Goal: Check status: Check status

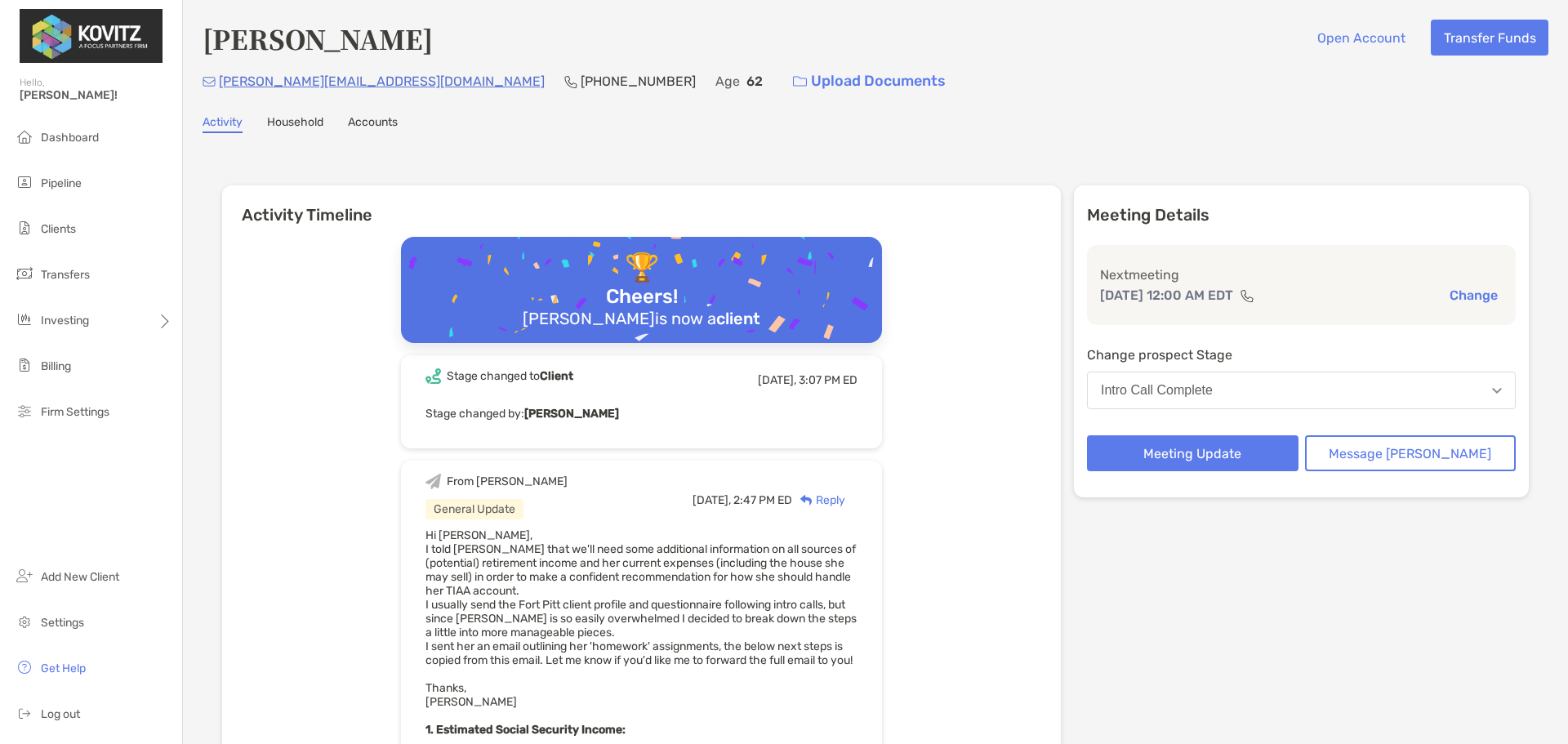
scroll to position [803, 0]
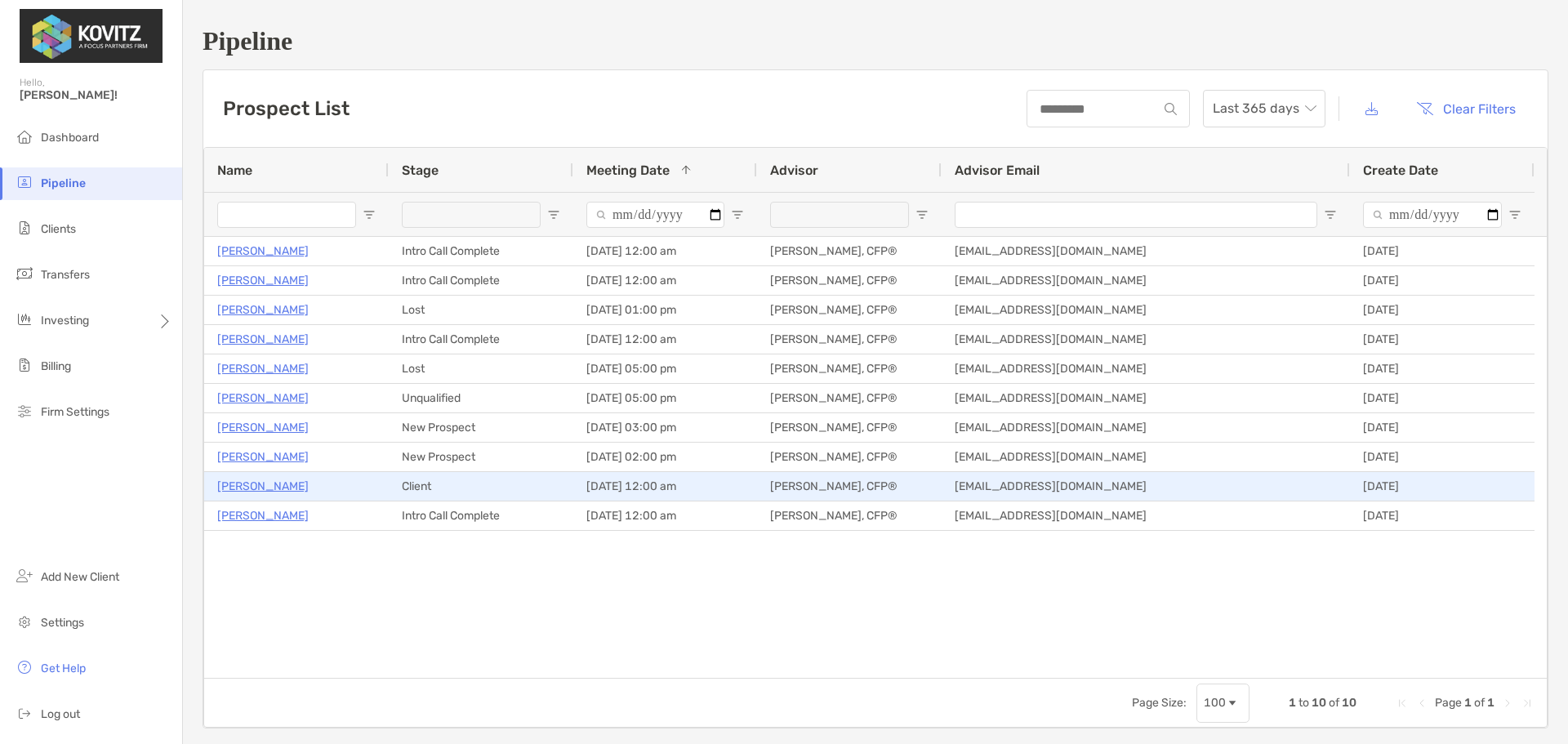
click at [288, 489] on p "[PERSON_NAME]" at bounding box center [263, 486] width 92 height 20
click at [280, 485] on p "[PERSON_NAME]" at bounding box center [263, 486] width 92 height 20
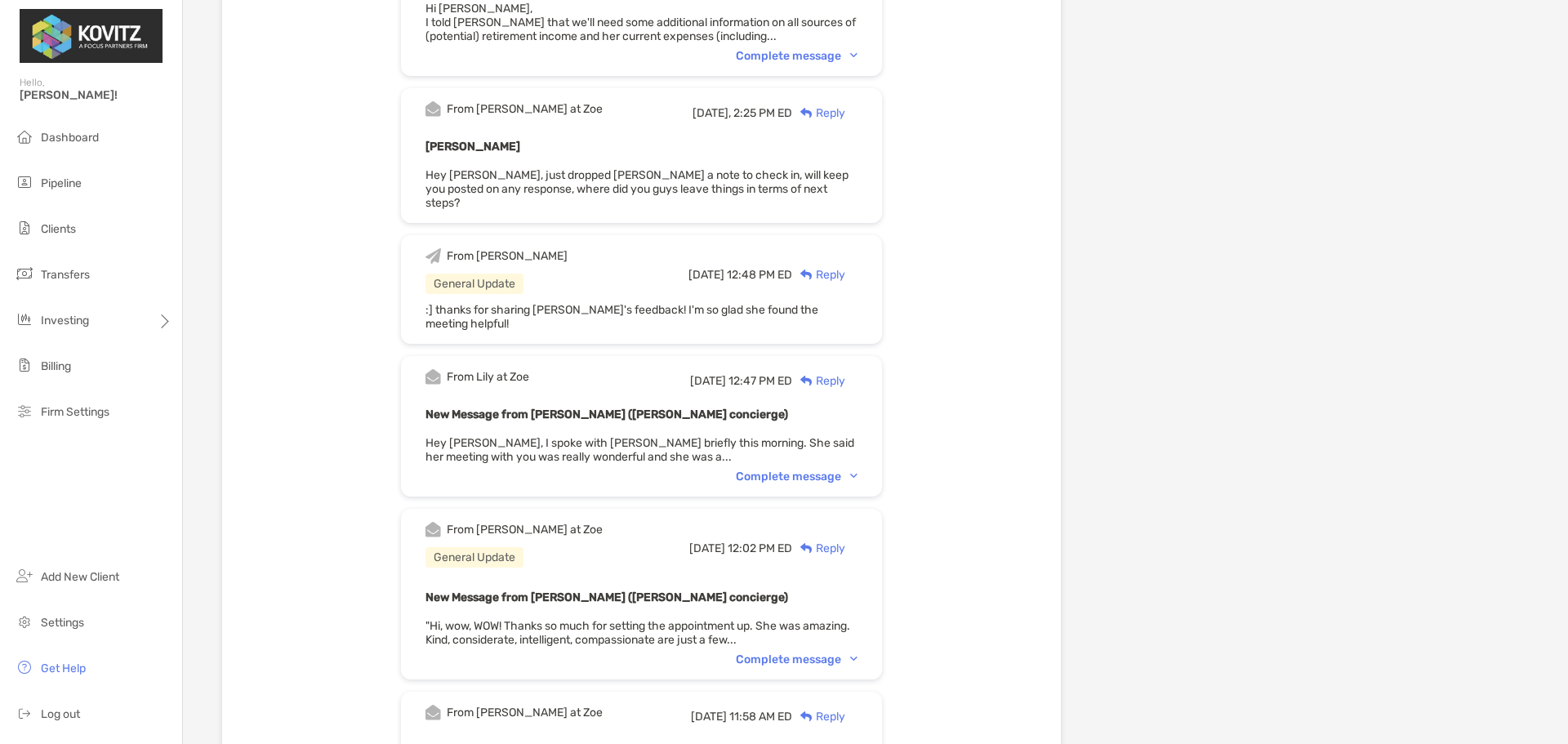
scroll to position [539, 0]
